Goal: Task Accomplishment & Management: Manage account settings

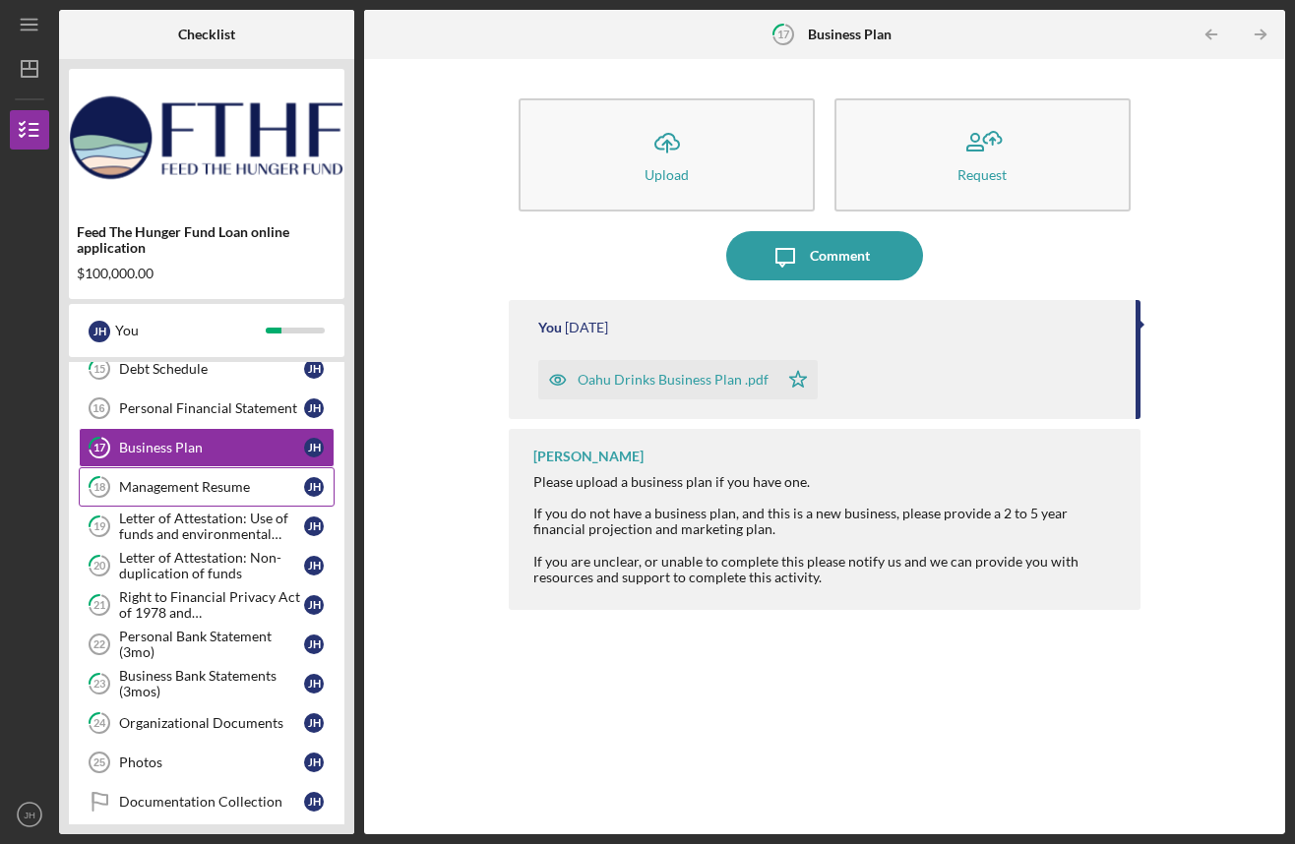
scroll to position [706, 0]
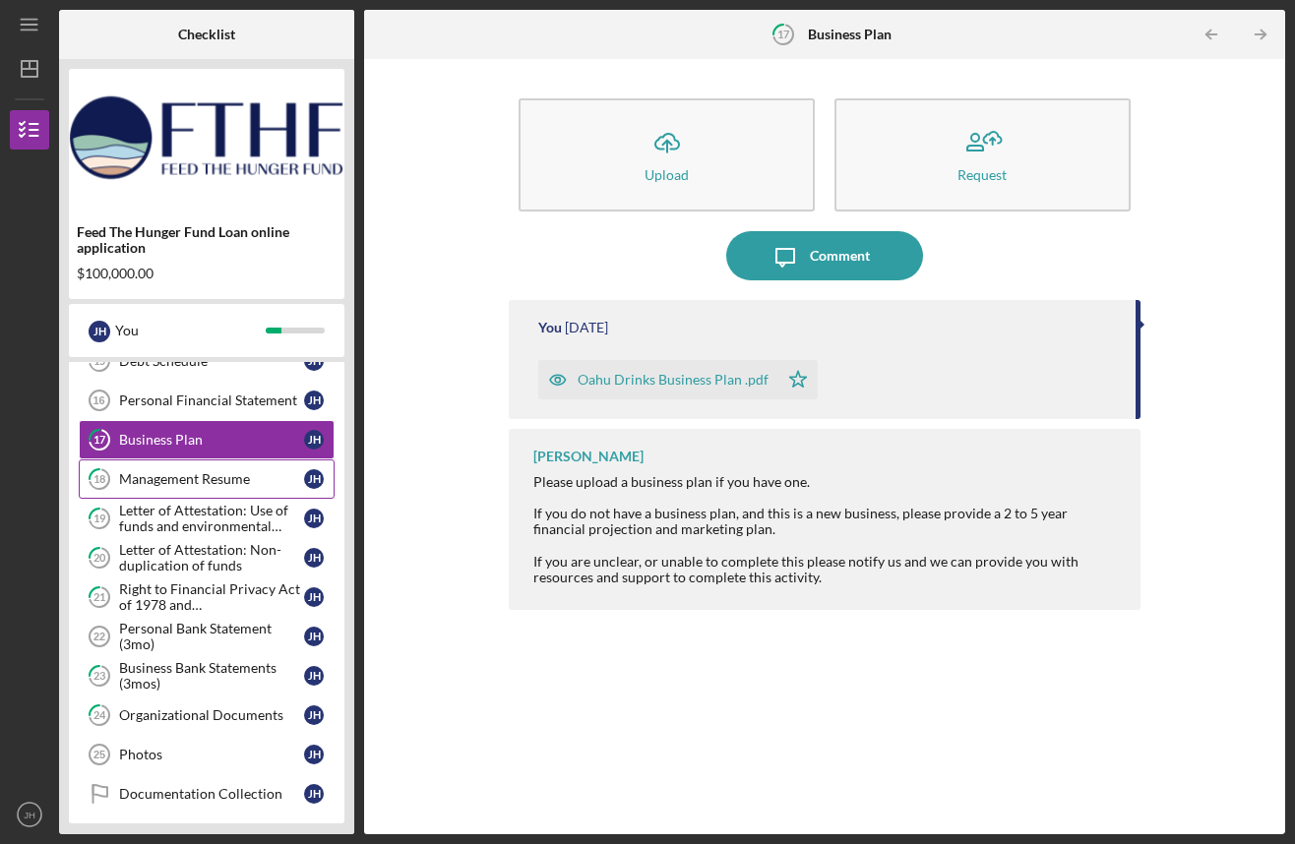
click at [243, 485] on div "Management Resume" at bounding box center [211, 479] width 185 height 16
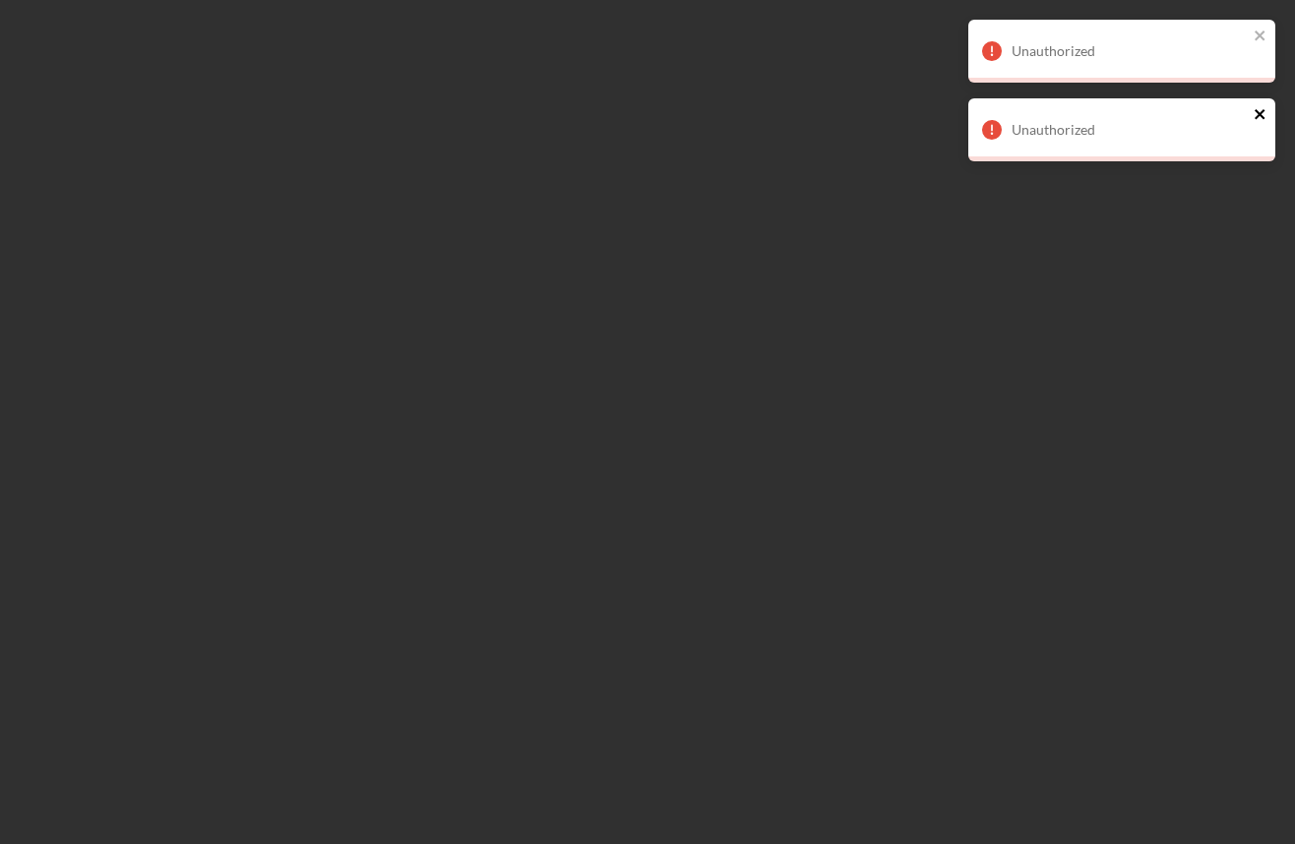
drag, startPoint x: 1259, startPoint y: 116, endPoint x: 1276, endPoint y: 116, distance: 16.7
click at [1259, 116] on icon "close" at bounding box center [1260, 114] width 14 height 16
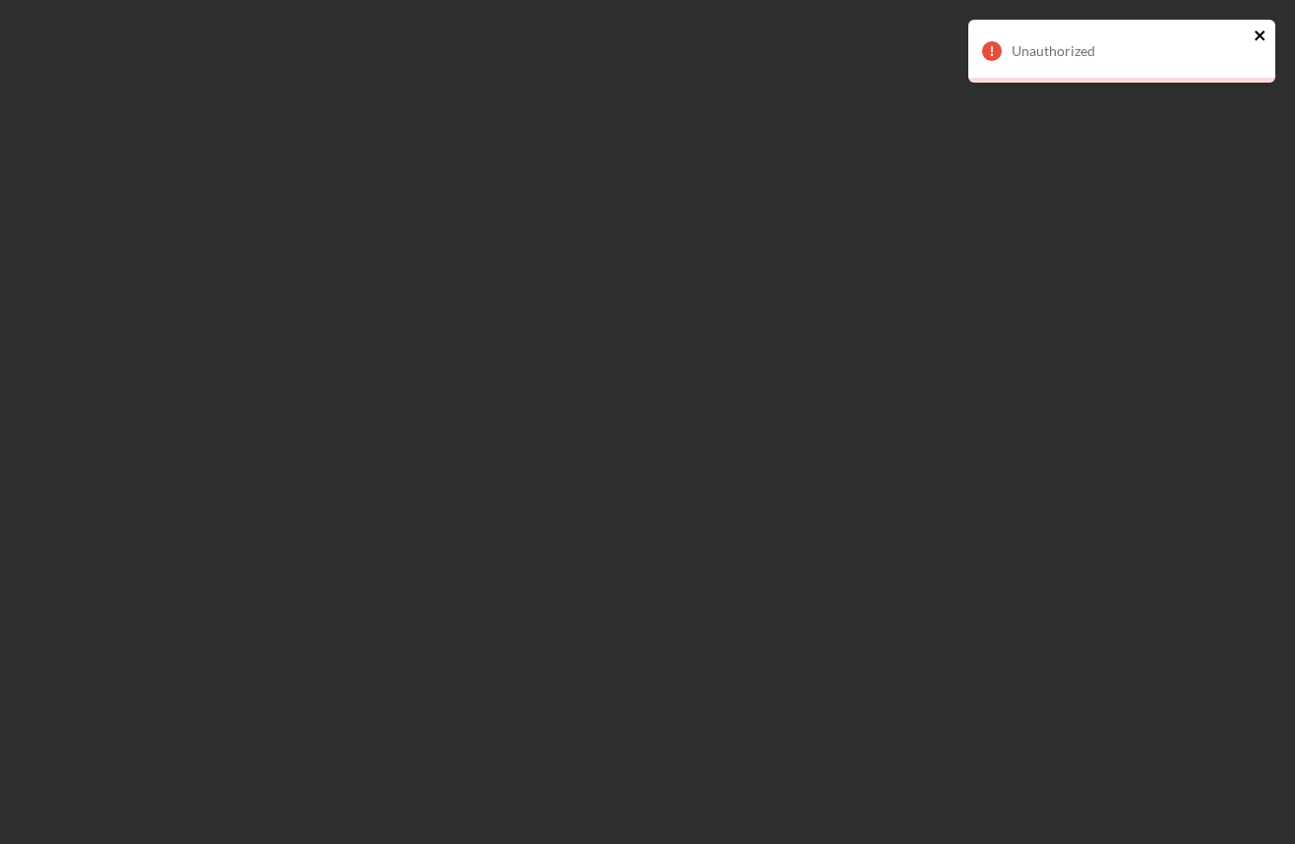
click at [1259, 36] on icon "close" at bounding box center [1260, 36] width 14 height 16
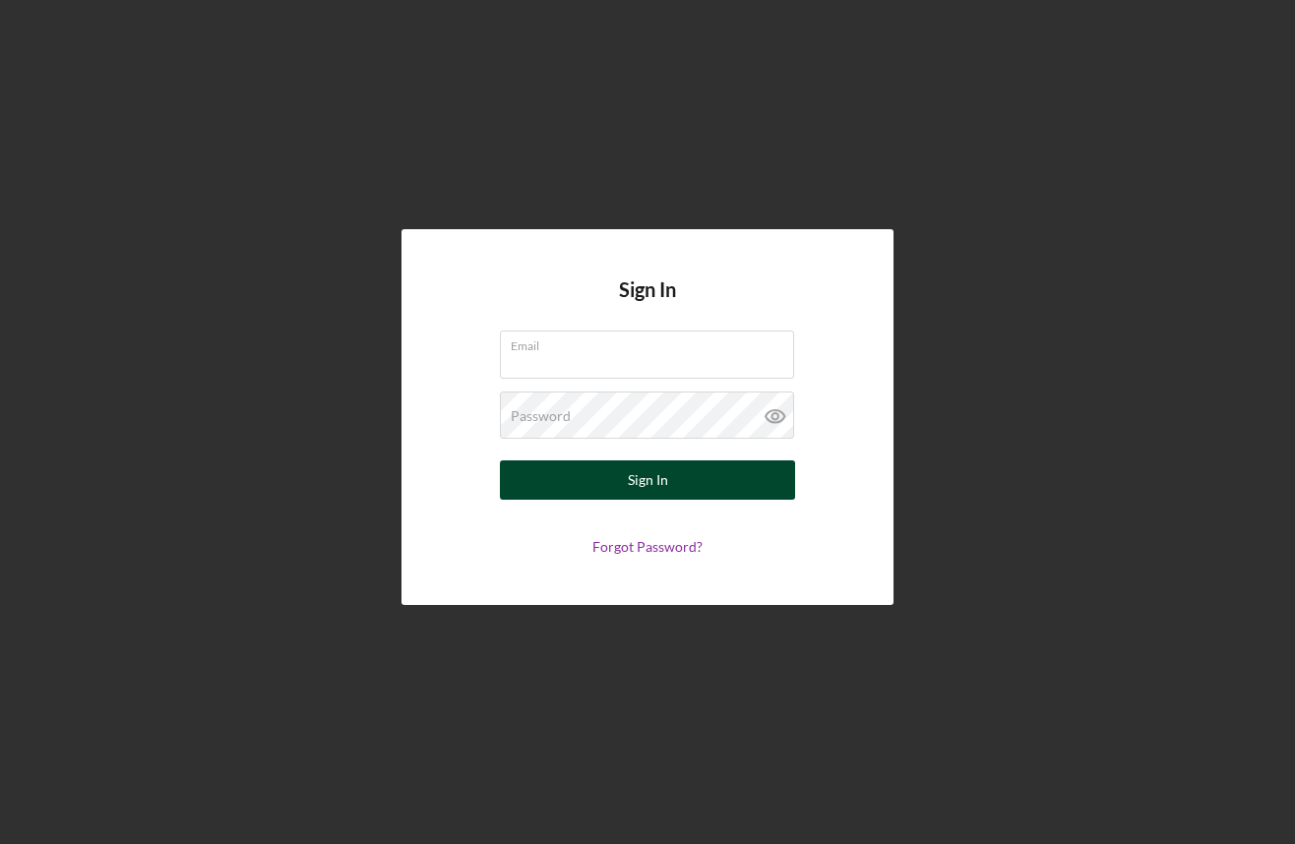
type input "[PERSON_NAME][EMAIL_ADDRESS][DOMAIN_NAME]"
click at [665, 489] on div "Sign In" at bounding box center [648, 479] width 40 height 39
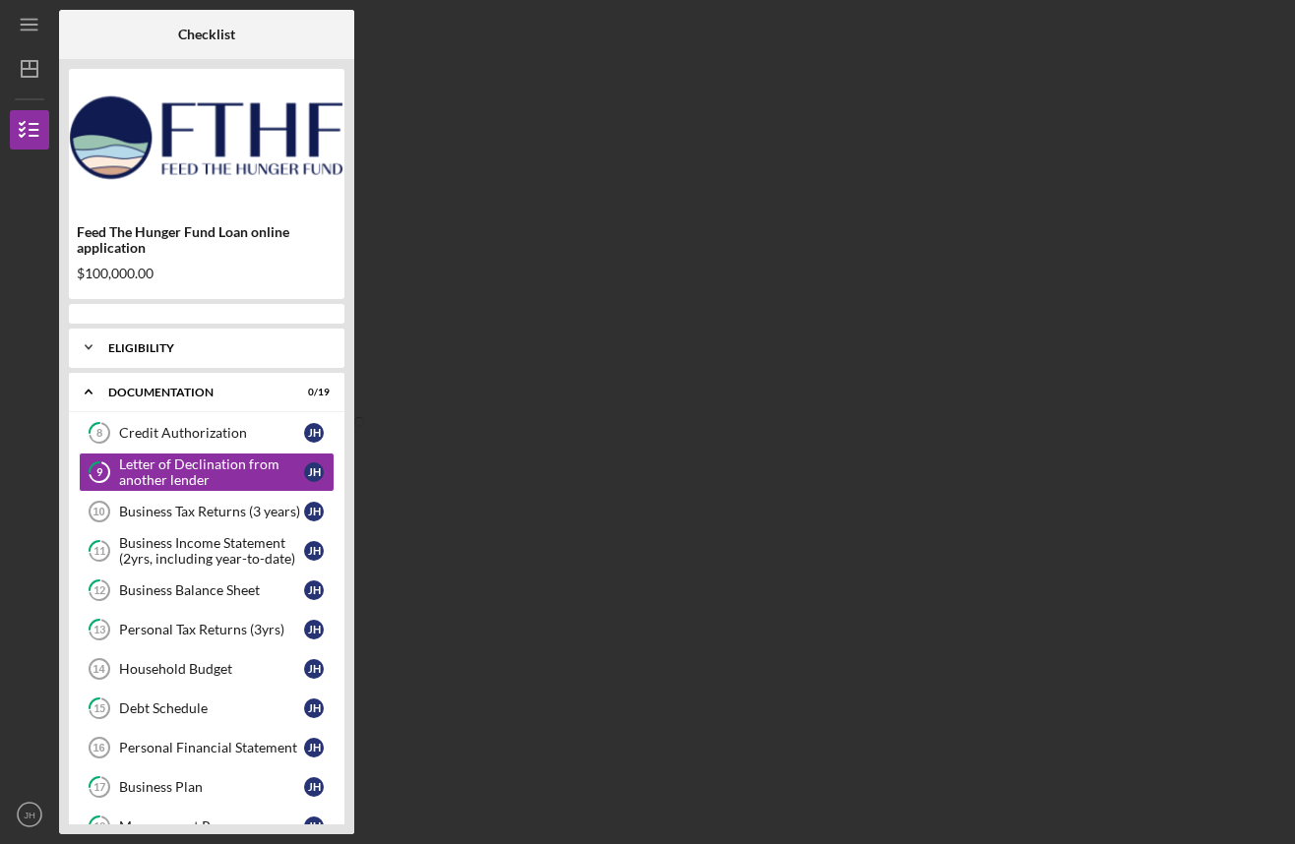
click at [97, 350] on icon "Icon/Expander" at bounding box center [88, 347] width 39 height 39
